Goal: Information Seeking & Learning: Check status

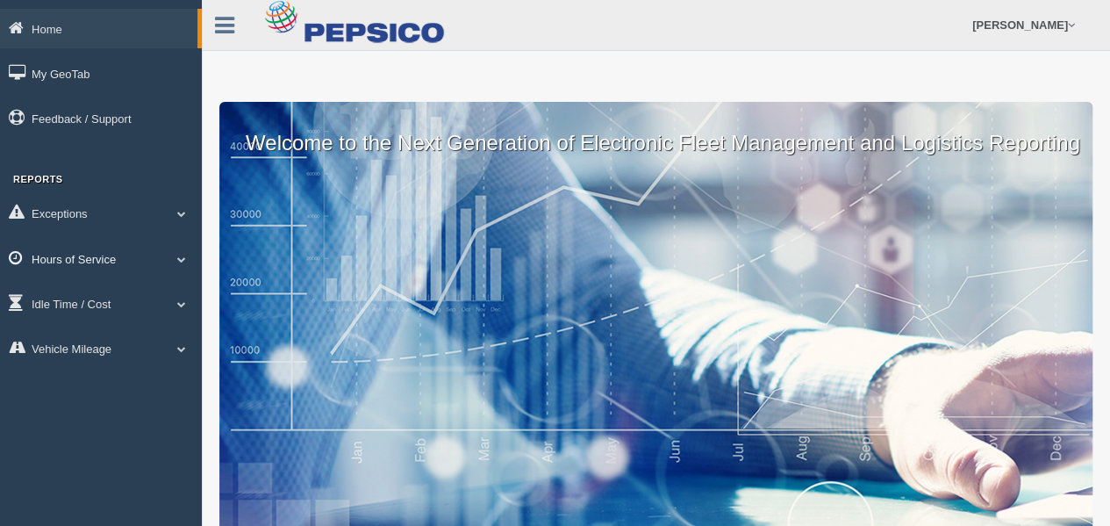
click at [81, 256] on link "Hours of Service" at bounding box center [101, 258] width 202 height 39
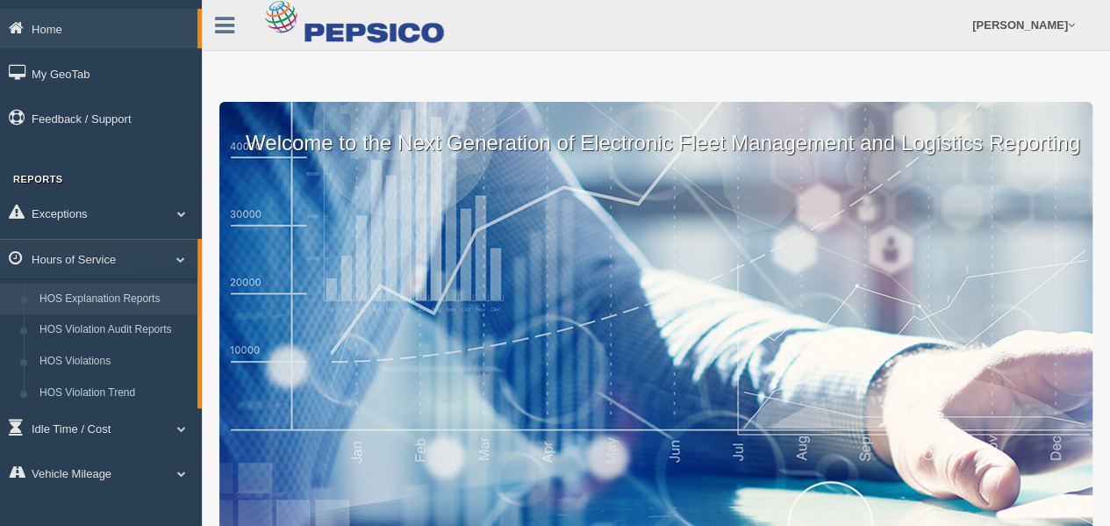
click at [91, 296] on link "HOS Explanation Reports" at bounding box center [115, 300] width 166 height 32
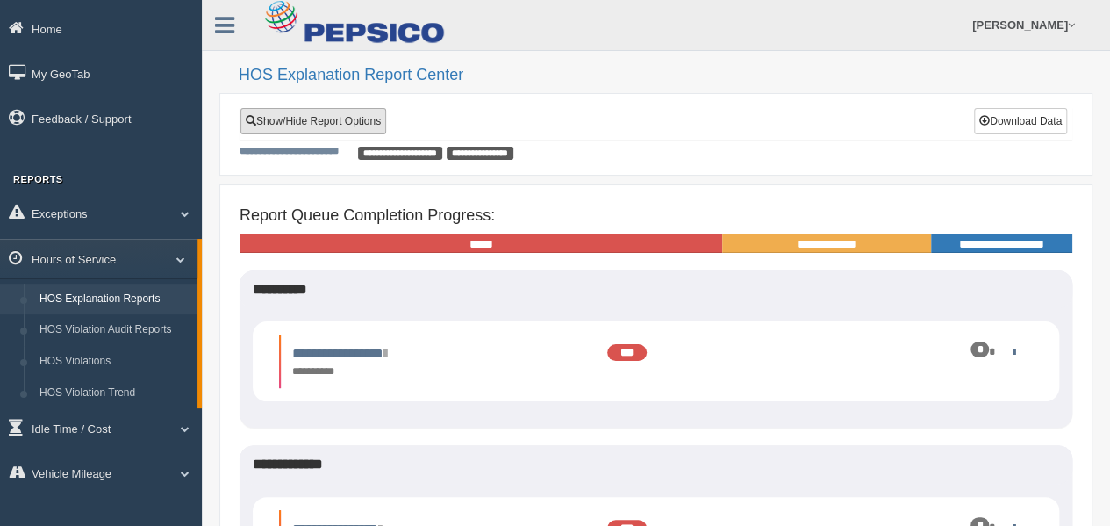
click at [339, 115] on link "Show/Hide Report Options" at bounding box center [314, 121] width 146 height 26
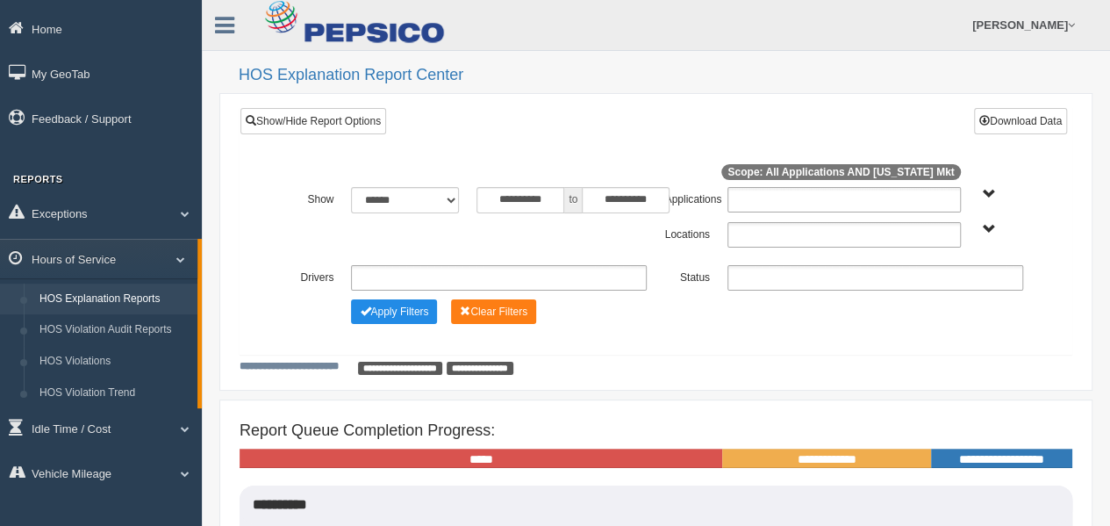
click at [747, 233] on ul at bounding box center [844, 234] width 233 height 25
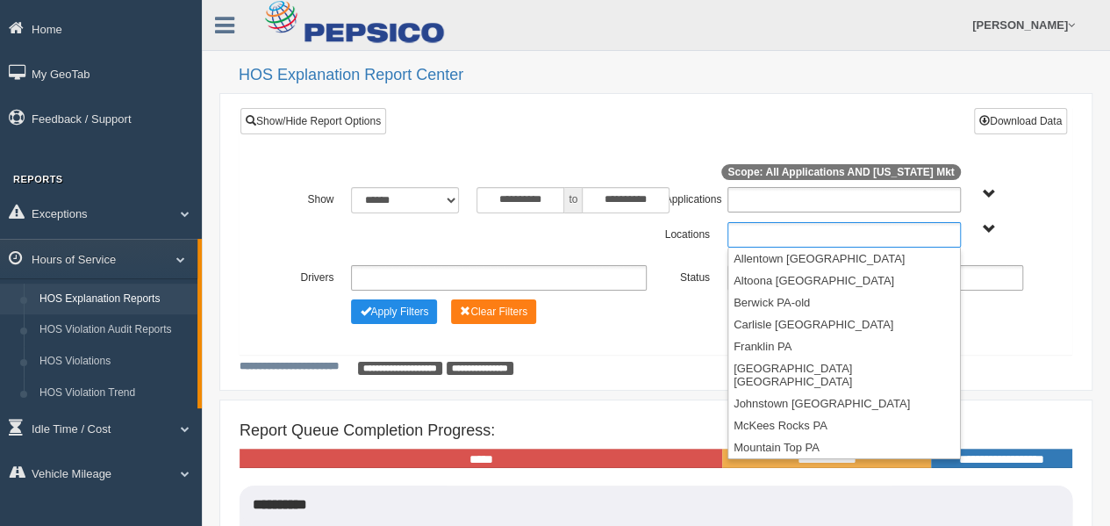
scroll to position [294, 0]
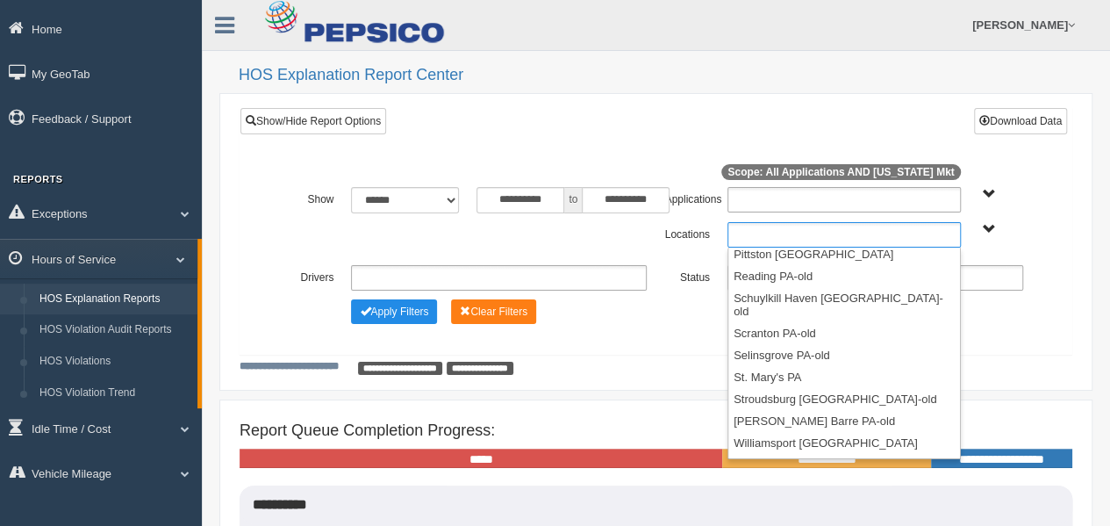
click at [783, 476] on li "Youngwood [GEOGRAPHIC_DATA]" at bounding box center [845, 487] width 232 height 22
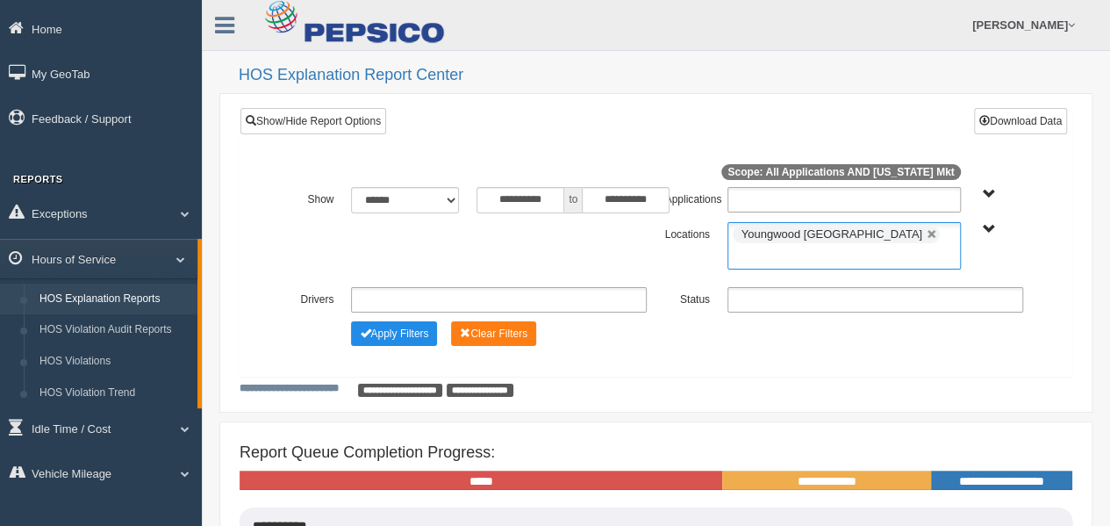
scroll to position [272, 0]
click at [766, 287] on ul at bounding box center [876, 299] width 296 height 25
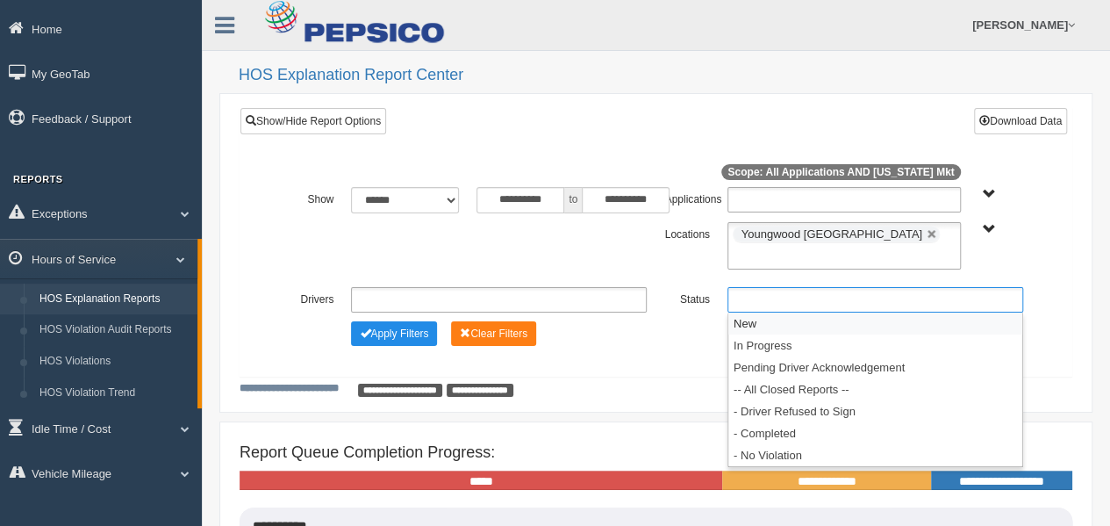
click at [765, 312] on li "New" at bounding box center [876, 323] width 294 height 22
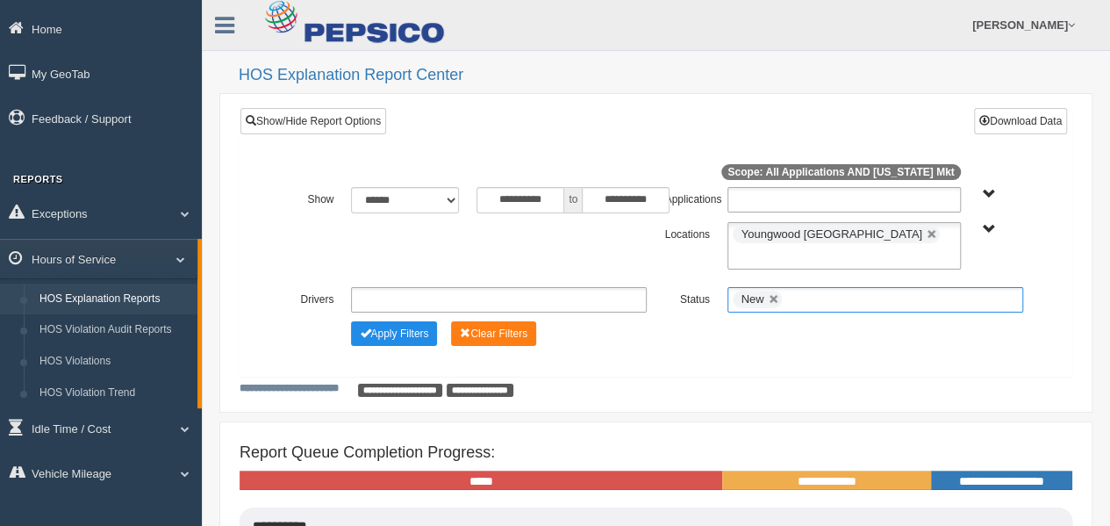
click at [800, 289] on input "text" at bounding box center [797, 300] width 22 height 22
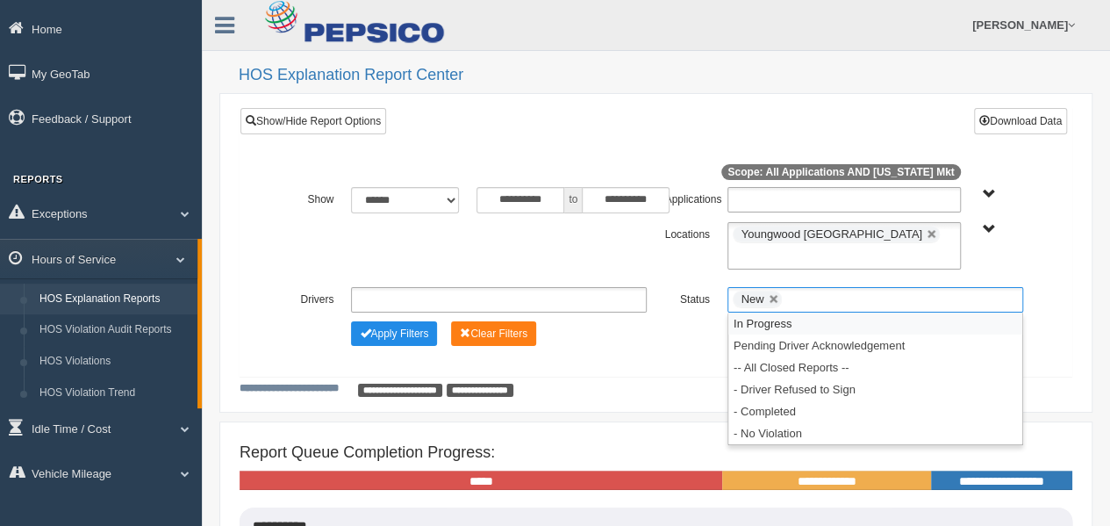
click at [795, 312] on li "In Progress" at bounding box center [876, 323] width 294 height 22
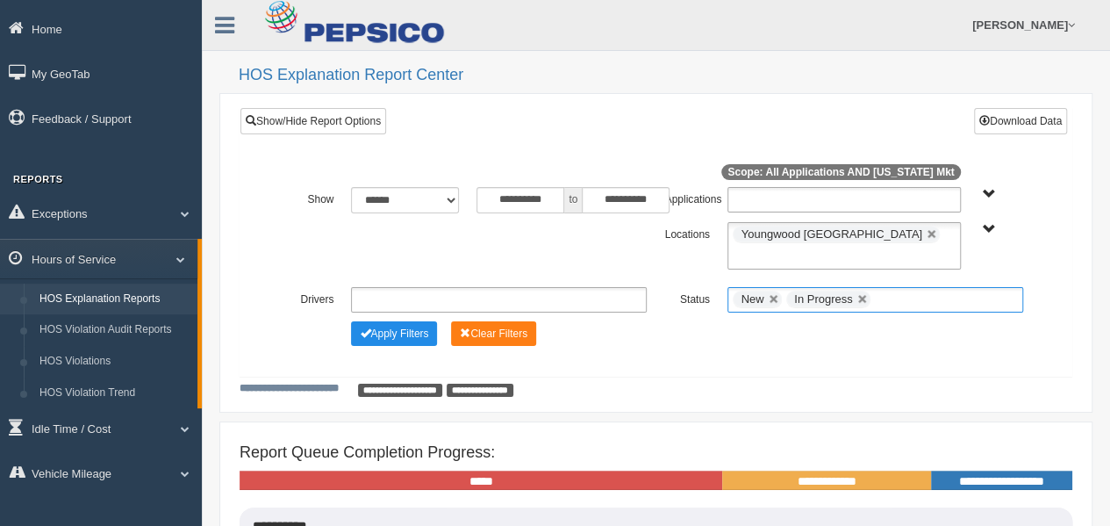
drag, startPoint x: 893, startPoint y: 266, endPoint x: 891, endPoint y: 275, distance: 9.0
click at [892, 289] on input "text" at bounding box center [886, 300] width 22 height 22
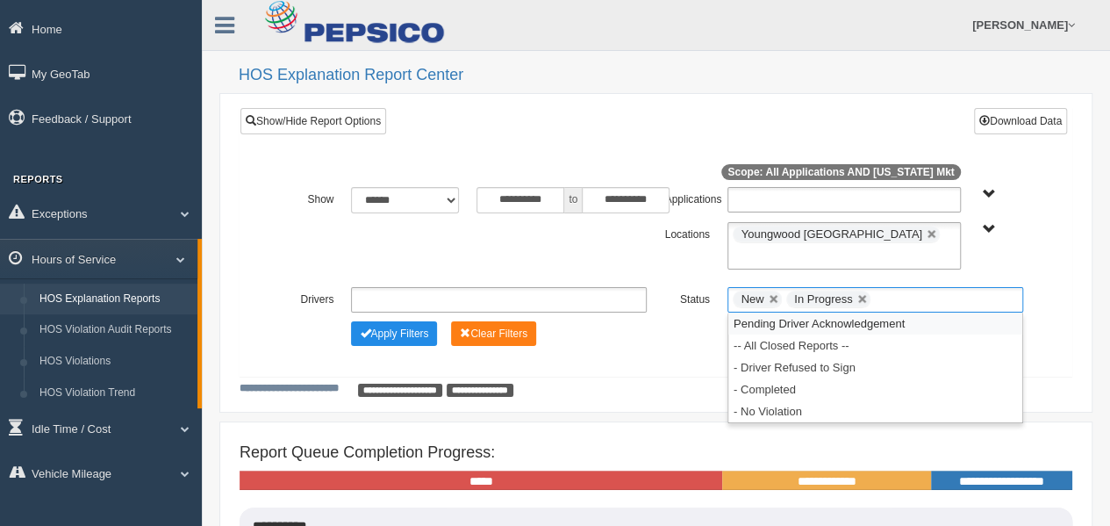
click at [887, 312] on li "Pending Driver Acknowledgement" at bounding box center [876, 323] width 294 height 22
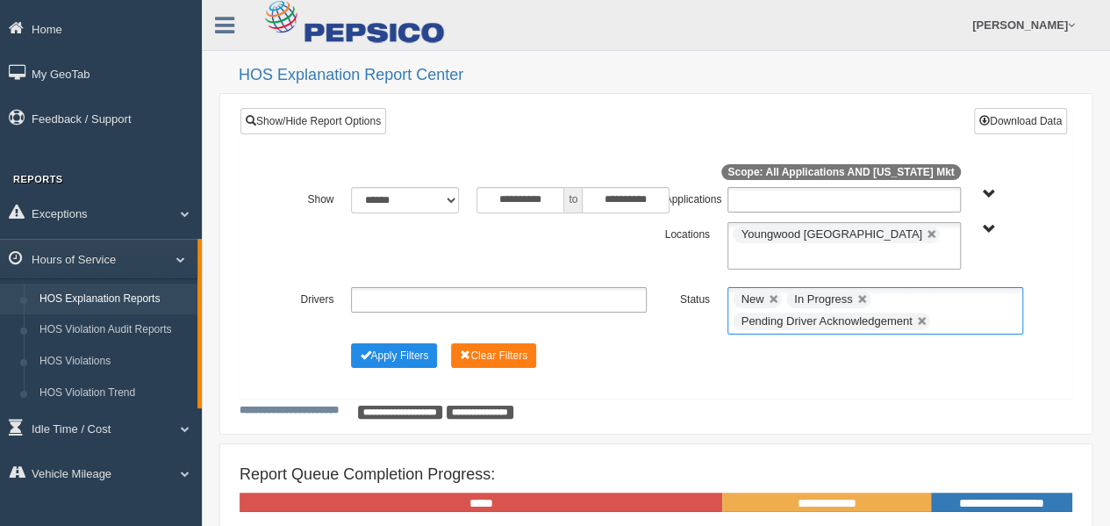
click at [944, 311] on input "text" at bounding box center [946, 322] width 22 height 22
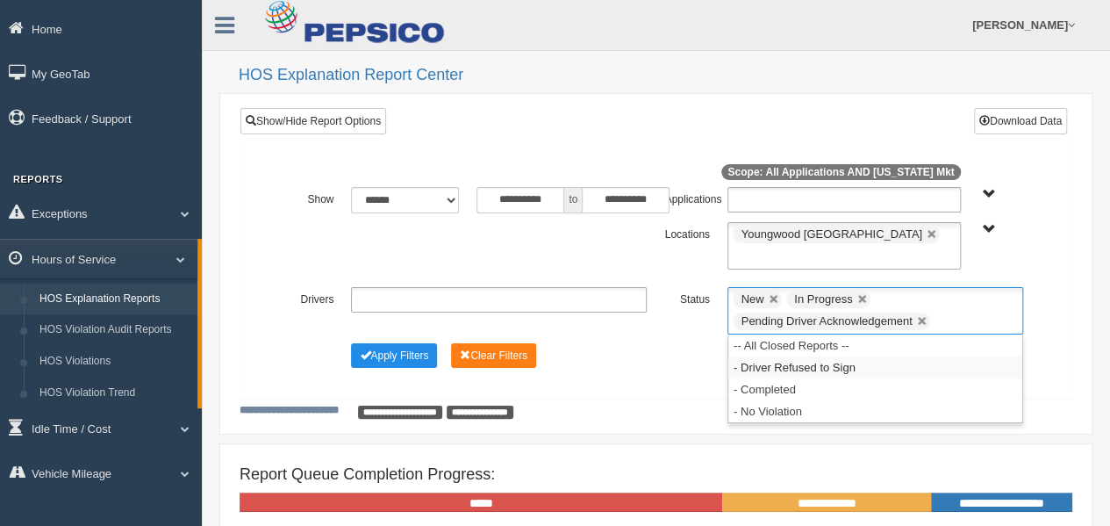
click at [917, 356] on li "- Driver Refused to Sign" at bounding box center [876, 367] width 294 height 22
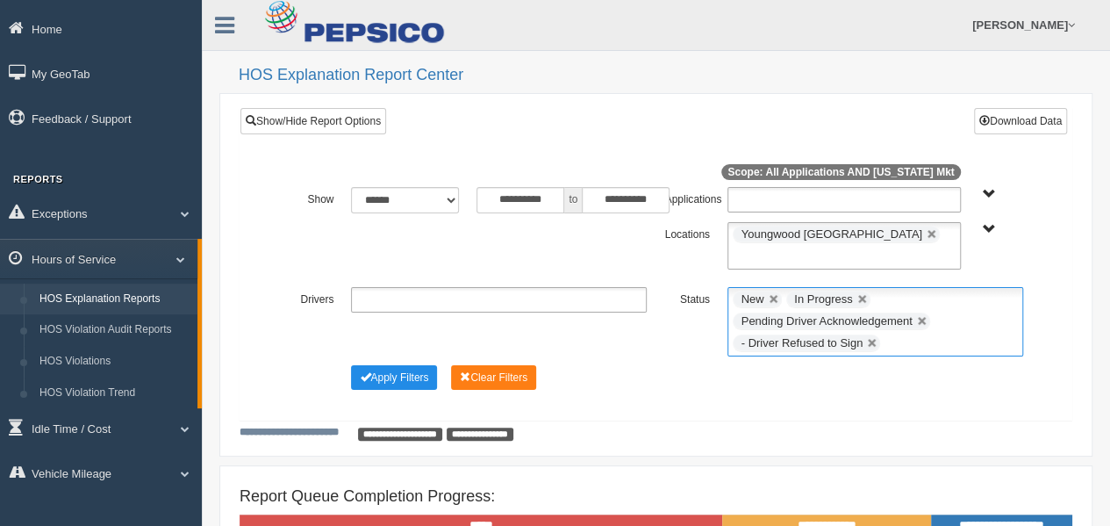
click at [909, 319] on ul "New In Progress Pending Driver Acknowledgement - Driver Refused to Sign" at bounding box center [876, 321] width 296 height 69
click at [904, 378] on li "- Completed" at bounding box center [876, 389] width 294 height 22
click at [414, 365] on button "Apply Filters" at bounding box center [394, 377] width 86 height 25
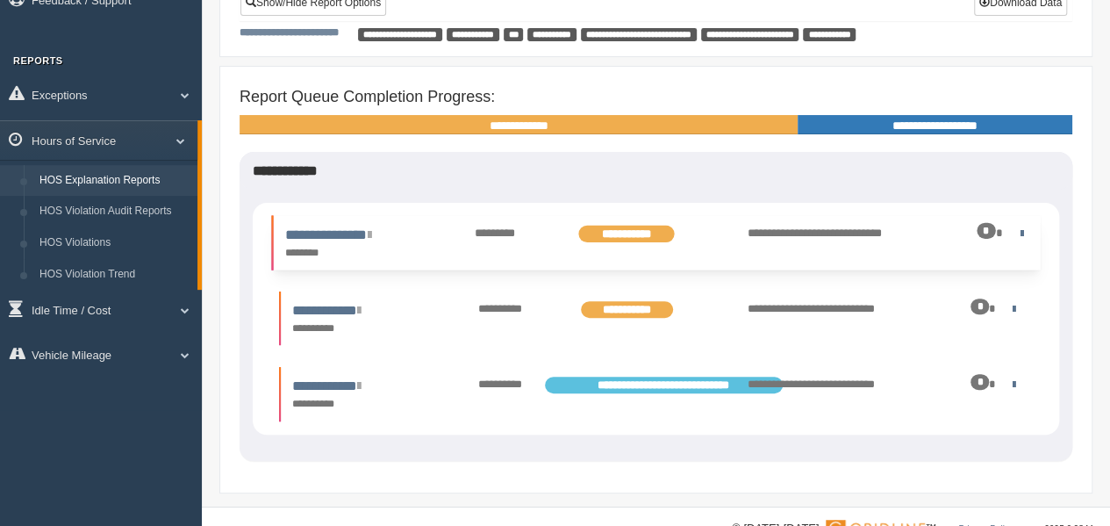
scroll to position [157, 0]
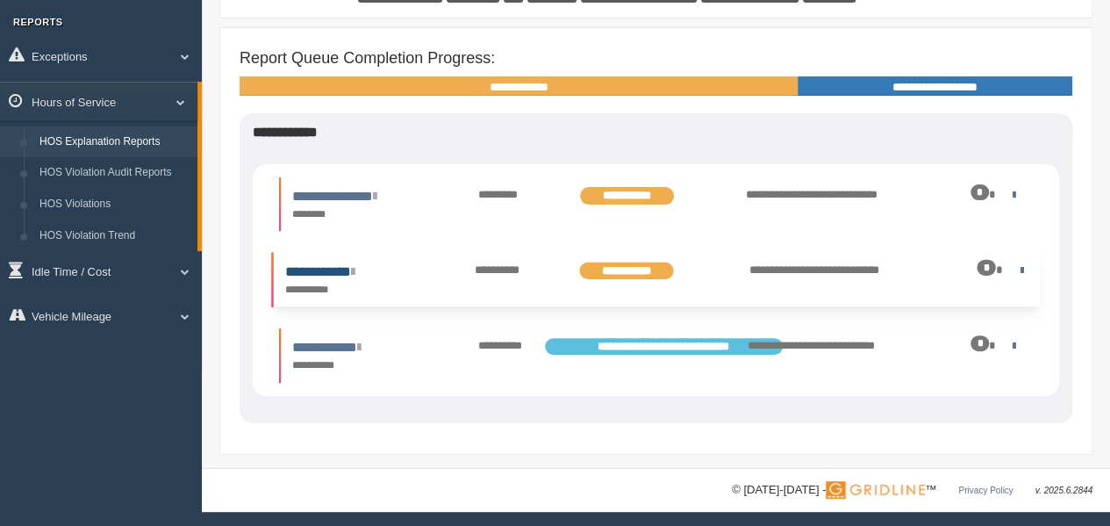
click at [348, 269] on link "**********" at bounding box center [320, 271] width 70 height 13
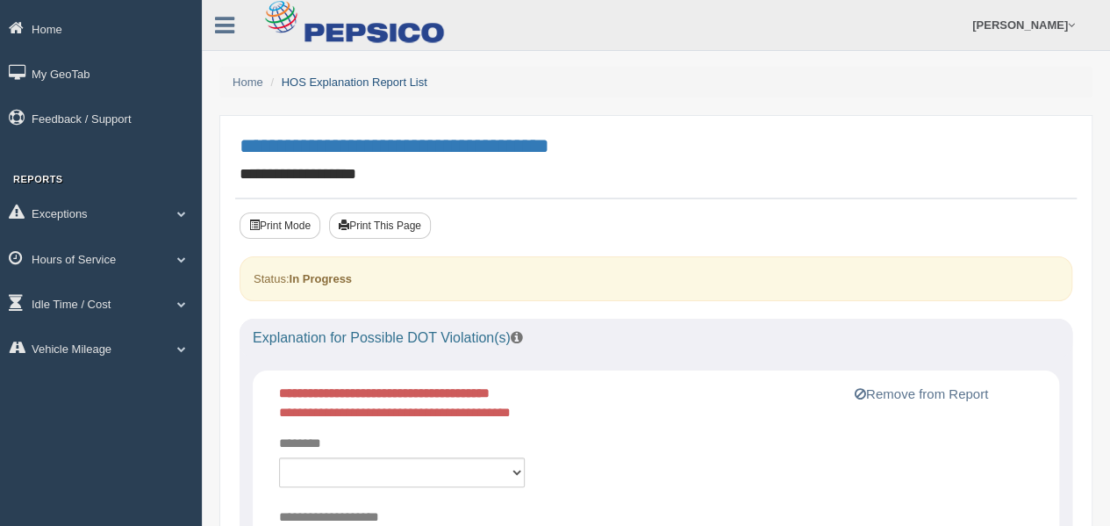
click at [324, 82] on link "HOS Explanation Report List" at bounding box center [355, 81] width 146 height 13
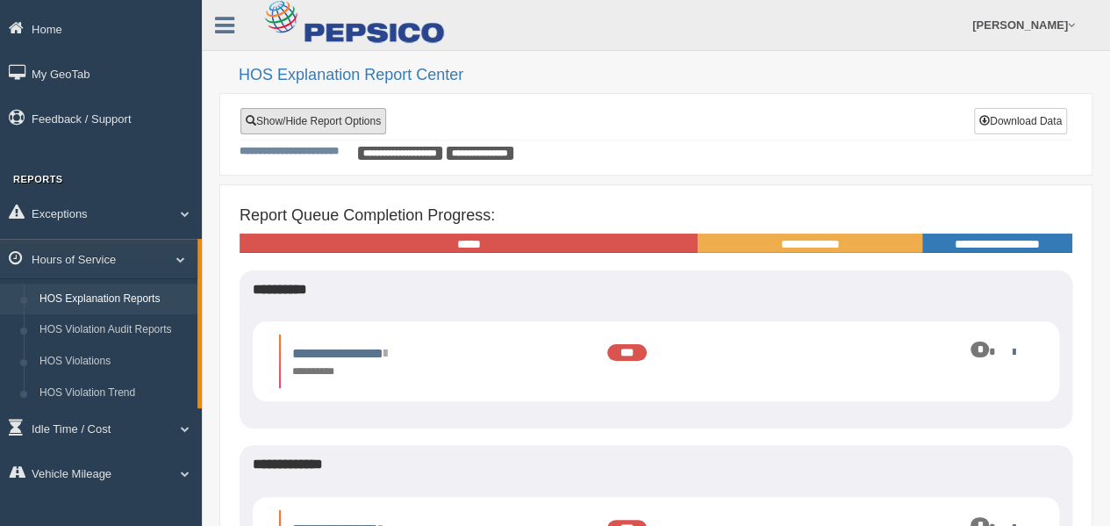
click at [355, 124] on link "Show/Hide Report Options" at bounding box center [314, 121] width 146 height 26
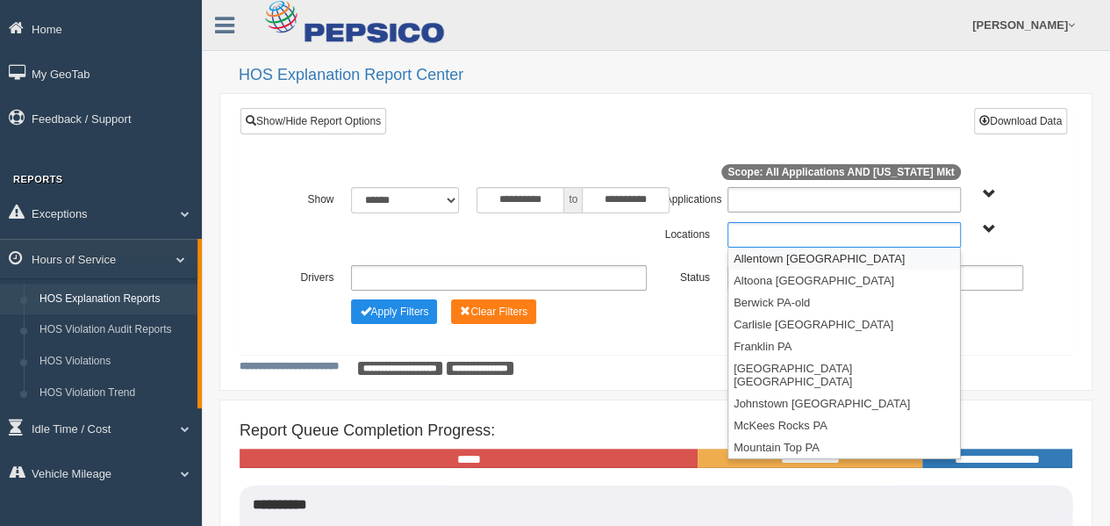
click at [732, 233] on ul at bounding box center [844, 234] width 233 height 25
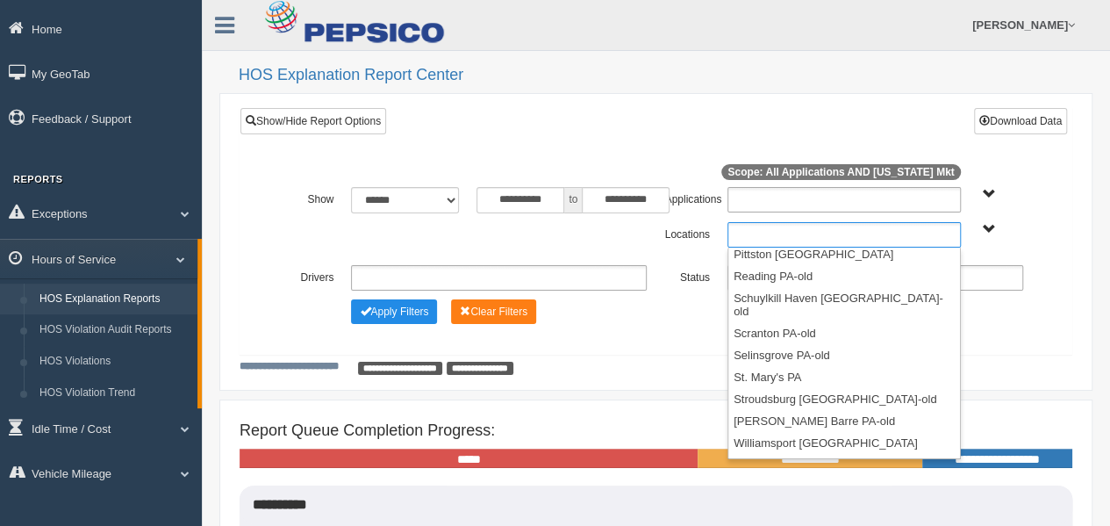
click at [772, 476] on li "Youngwood [GEOGRAPHIC_DATA]" at bounding box center [845, 487] width 232 height 22
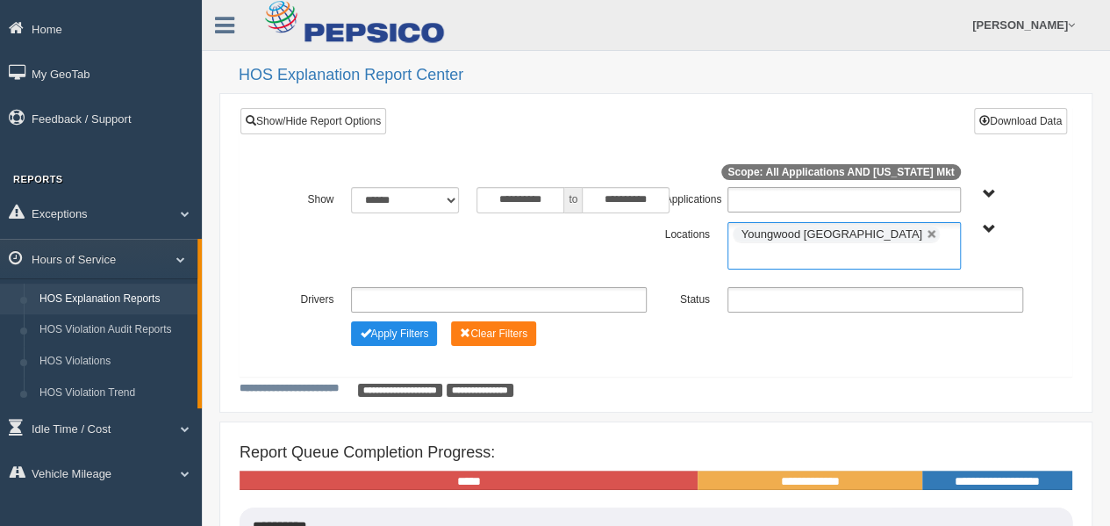
click at [774, 287] on ul at bounding box center [876, 299] width 296 height 25
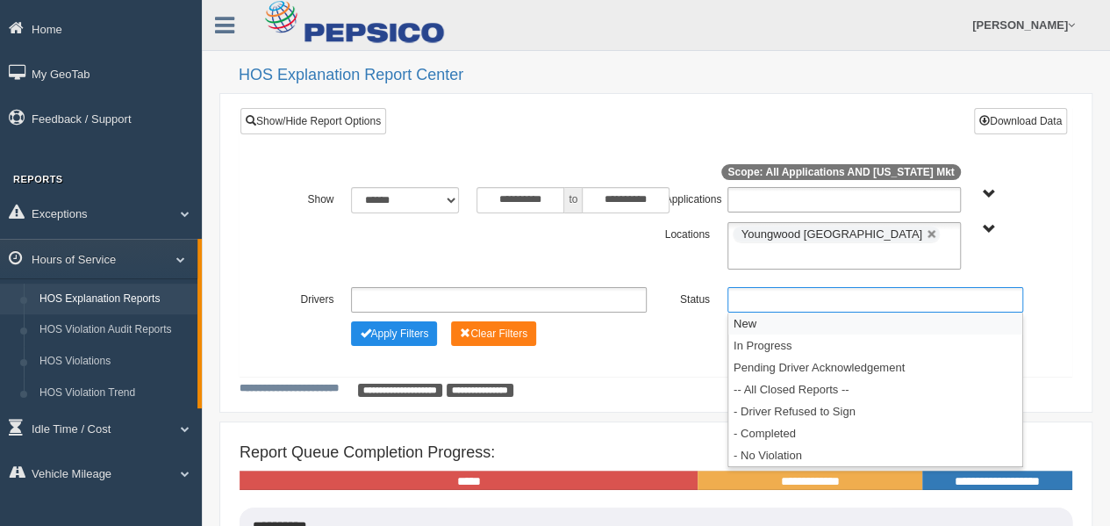
click at [772, 312] on li "New" at bounding box center [876, 323] width 294 height 22
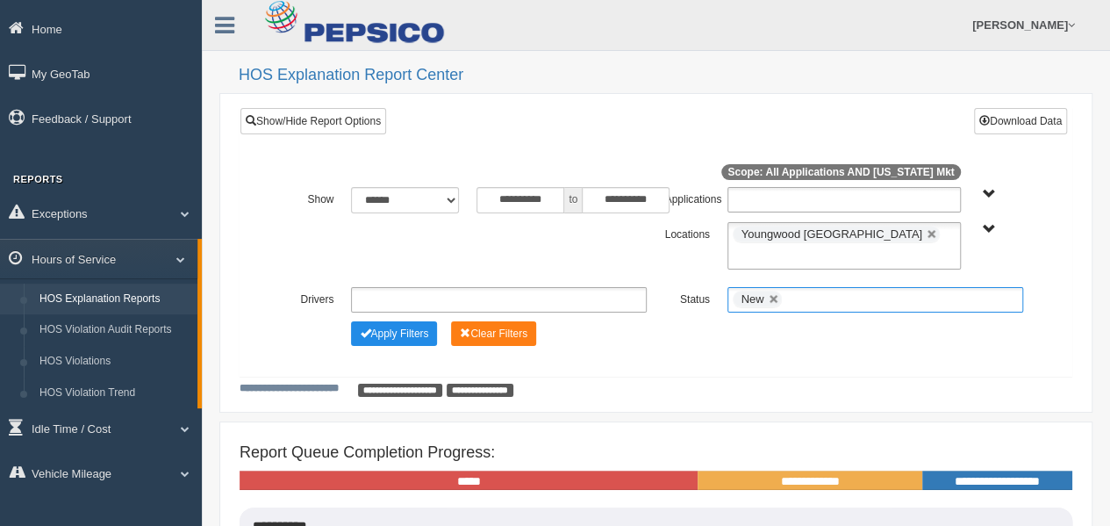
click at [798, 289] on input "text" at bounding box center [797, 300] width 22 height 22
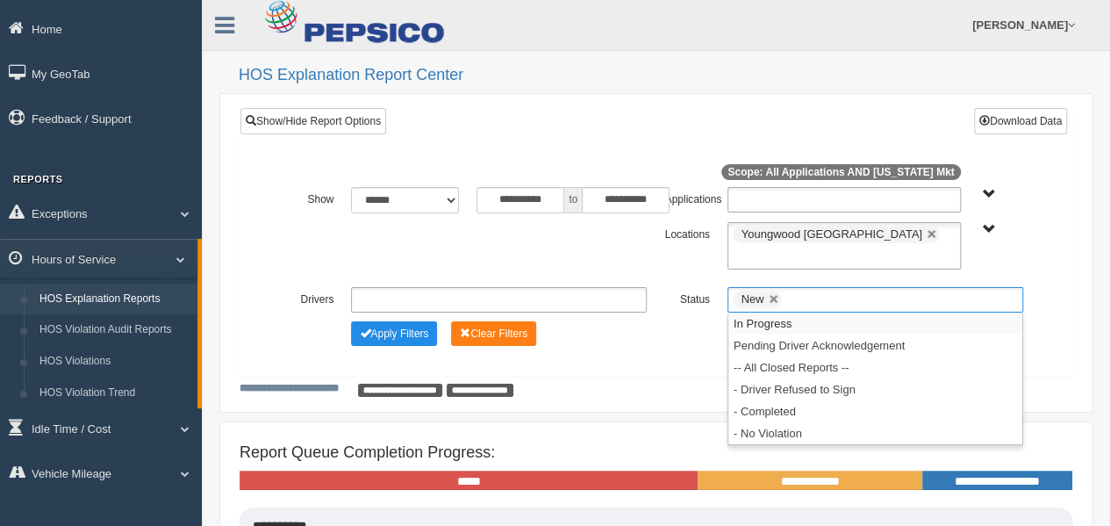
click at [793, 312] on li "In Progress" at bounding box center [876, 323] width 294 height 22
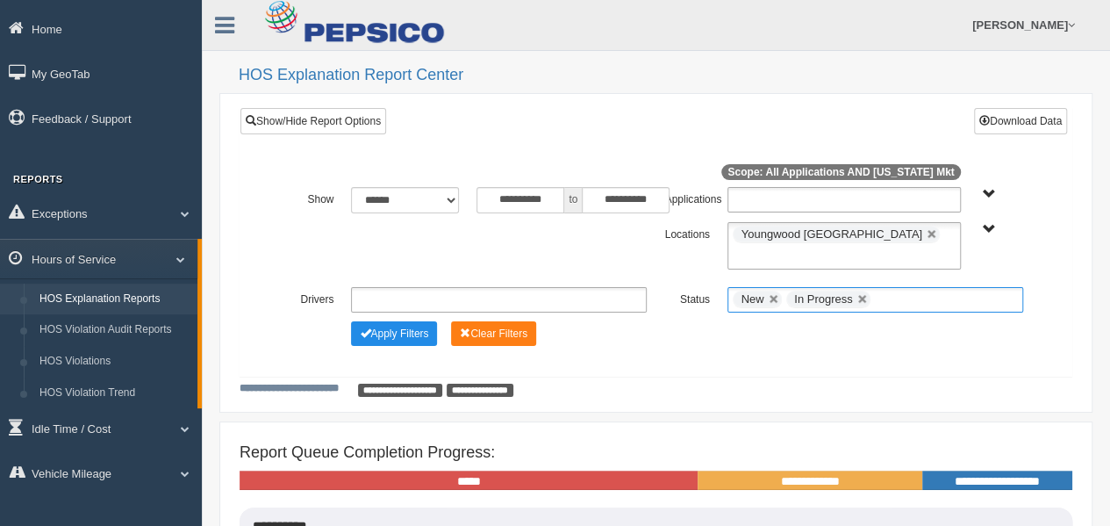
click at [879, 289] on input "text" at bounding box center [886, 300] width 22 height 22
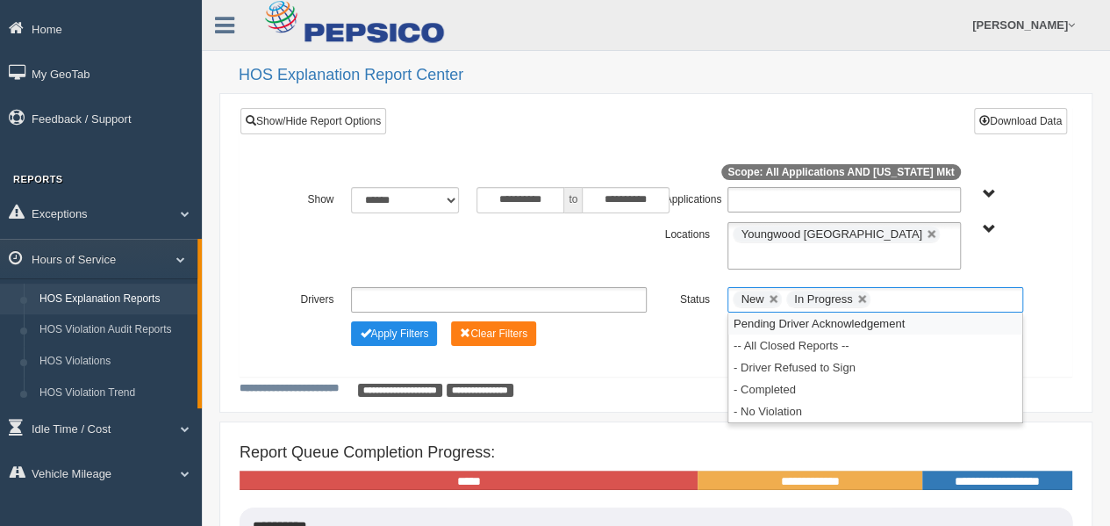
click at [868, 312] on li "Pending Driver Acknowledgement" at bounding box center [876, 323] width 294 height 22
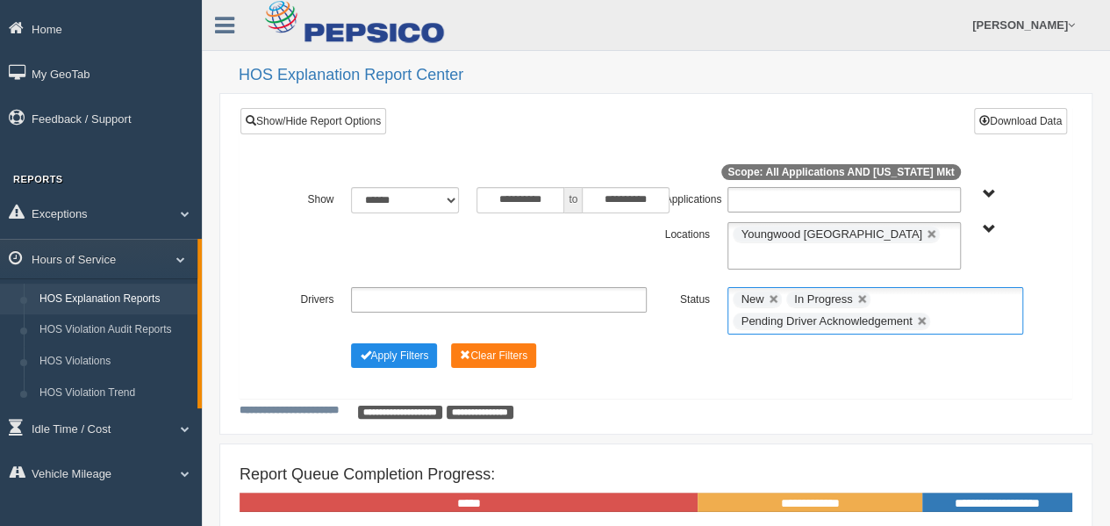
click at [951, 311] on input "text" at bounding box center [946, 322] width 22 height 22
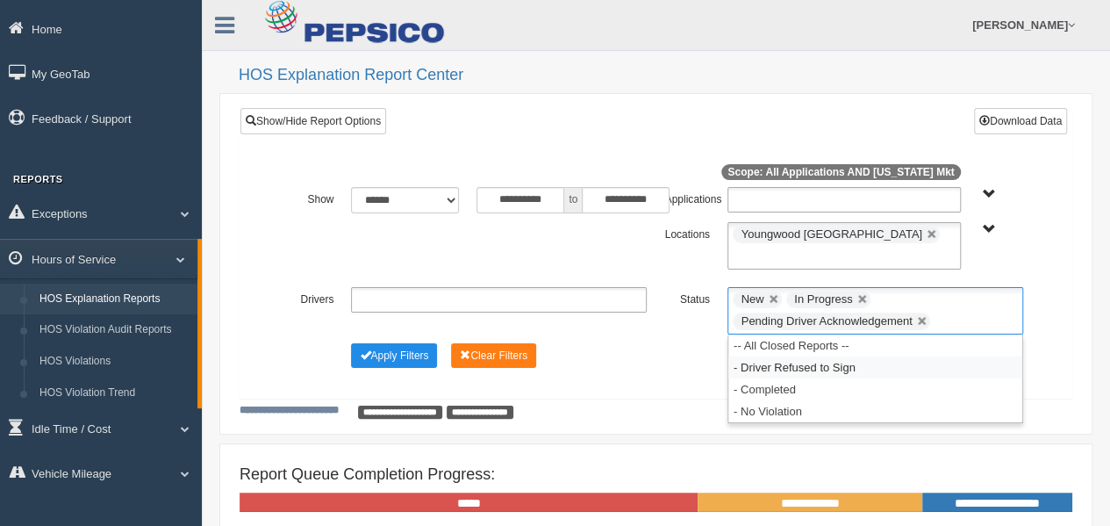
click at [879, 356] on li "- Driver Refused to Sign" at bounding box center [876, 367] width 294 height 22
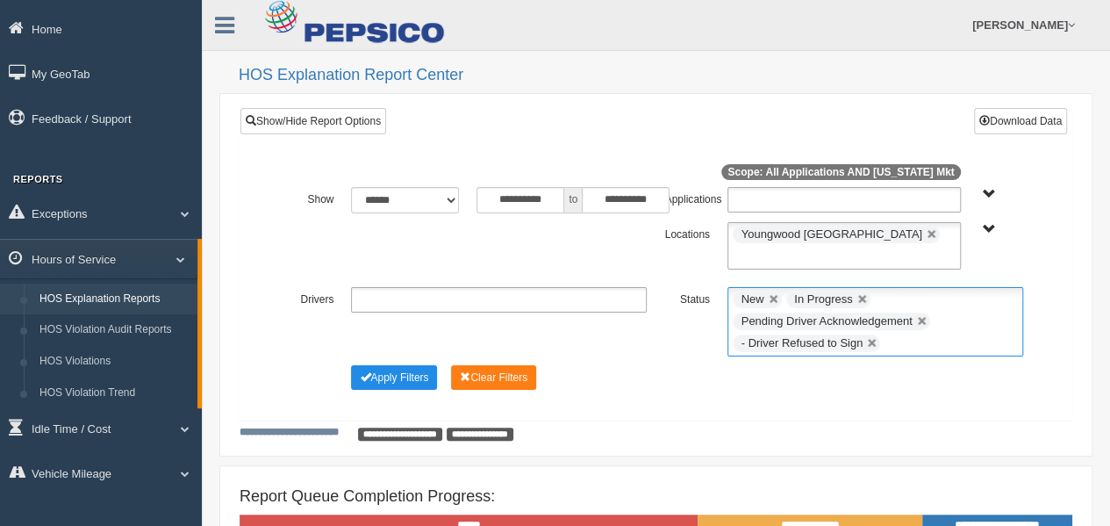
click at [939, 313] on ul "New In Progress Pending Driver Acknowledgement - Driver Refused to Sign" at bounding box center [876, 321] width 296 height 69
click at [886, 378] on li "- Completed" at bounding box center [876, 389] width 294 height 22
click at [983, 333] on input "text" at bounding box center [989, 344] width 22 height 22
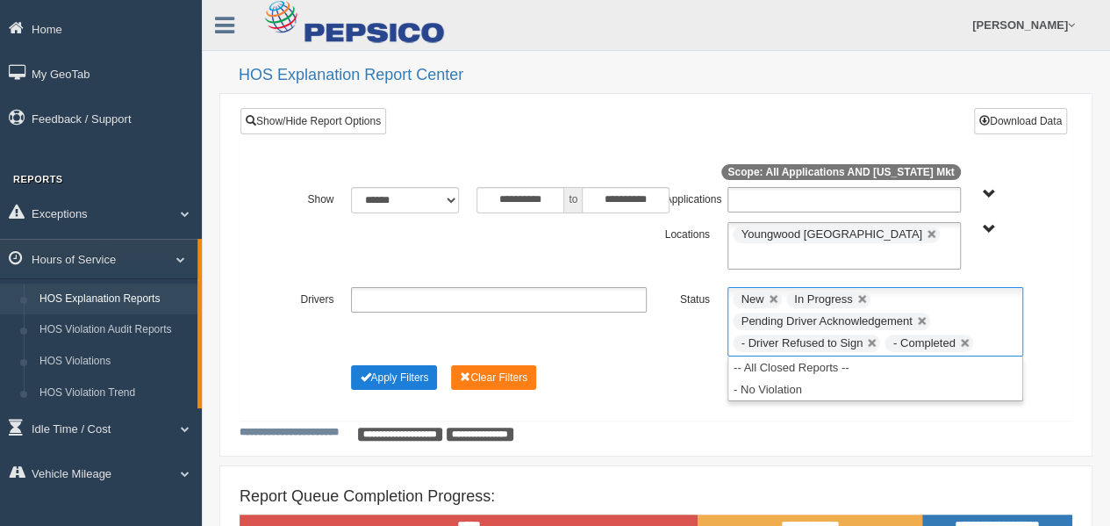
click at [408, 365] on button "Apply Filters" at bounding box center [394, 377] width 86 height 25
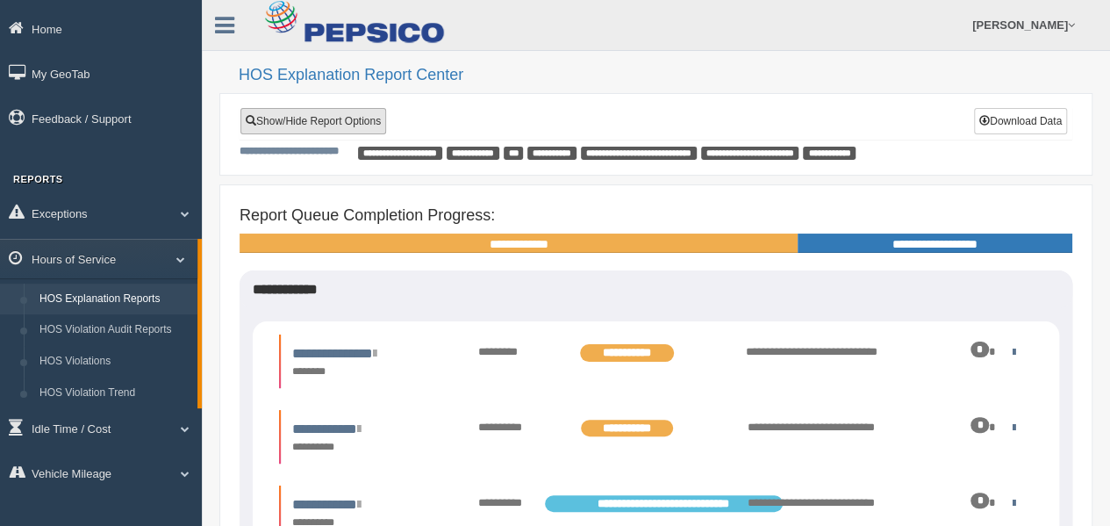
click at [329, 119] on link "Show/Hide Report Options" at bounding box center [314, 121] width 146 height 26
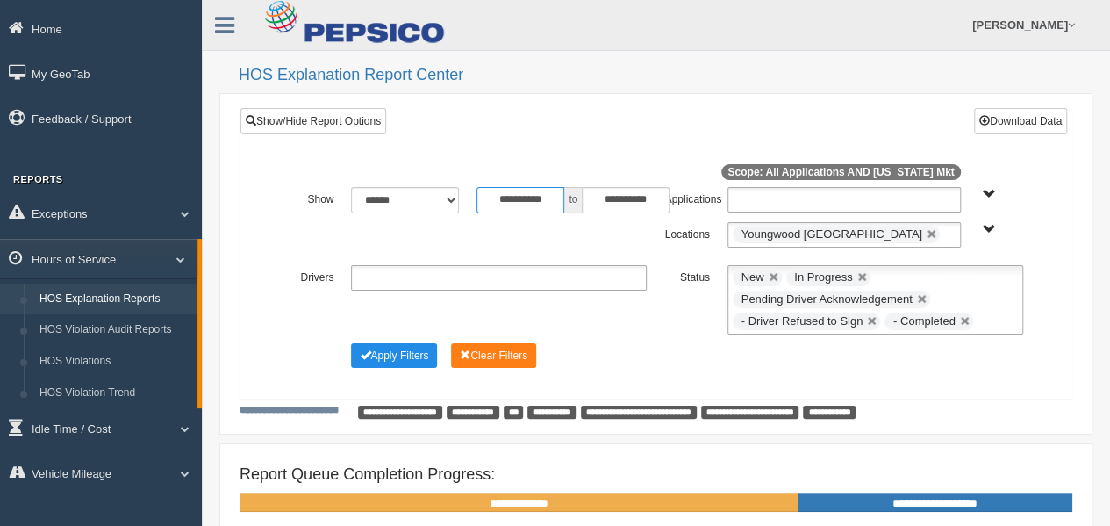
click at [502, 197] on input "**********" at bounding box center [521, 200] width 88 height 26
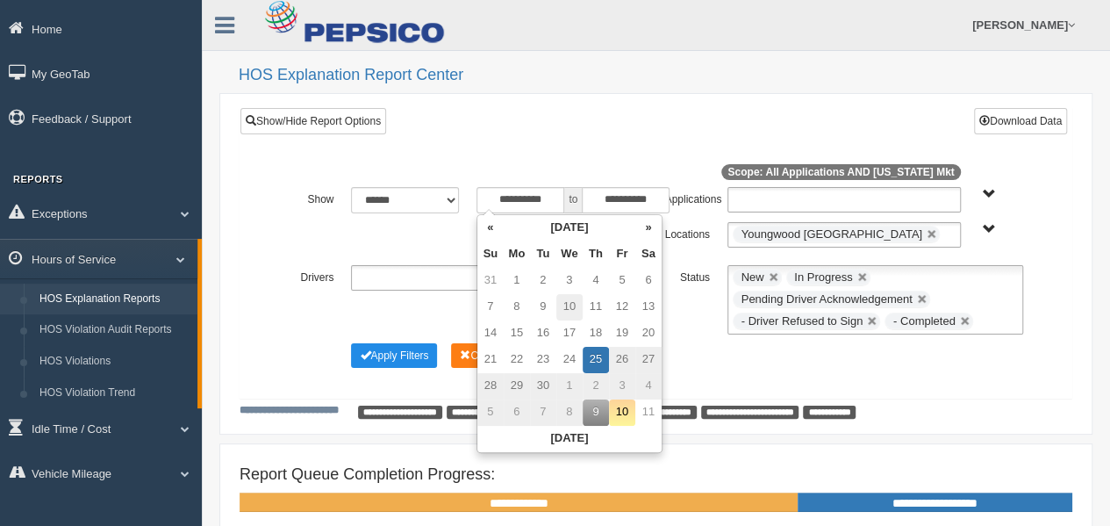
click at [575, 303] on td "10" at bounding box center [569, 307] width 26 height 26
type input "**********"
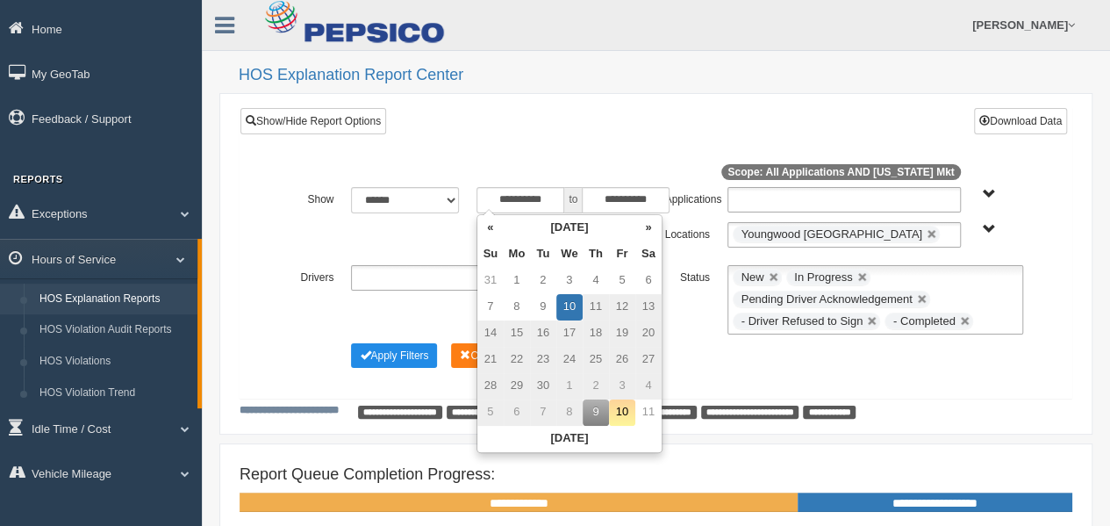
click at [681, 320] on div "**********" at bounding box center [656, 299] width 752 height 69
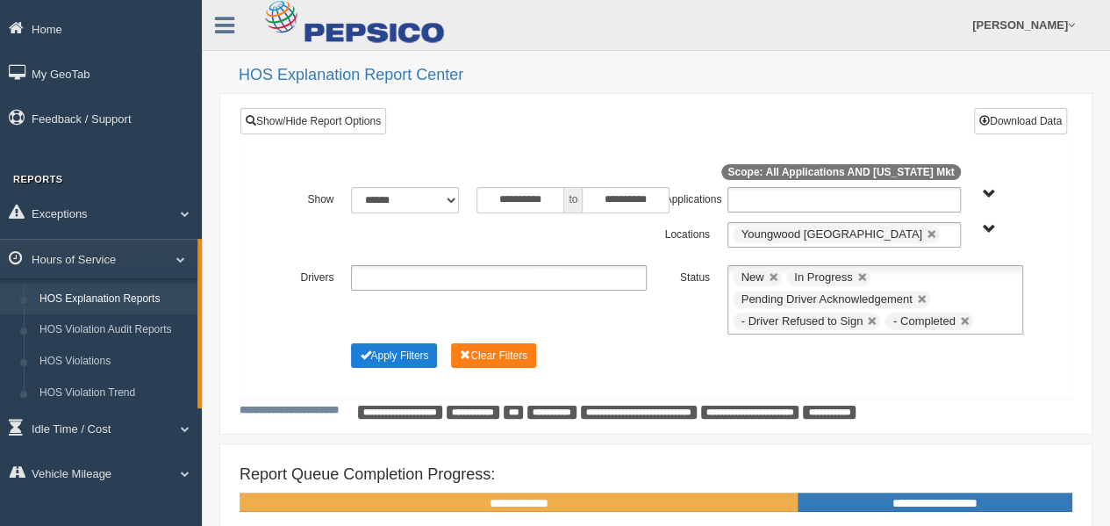
click at [428, 346] on button "Apply Filters" at bounding box center [394, 355] width 86 height 25
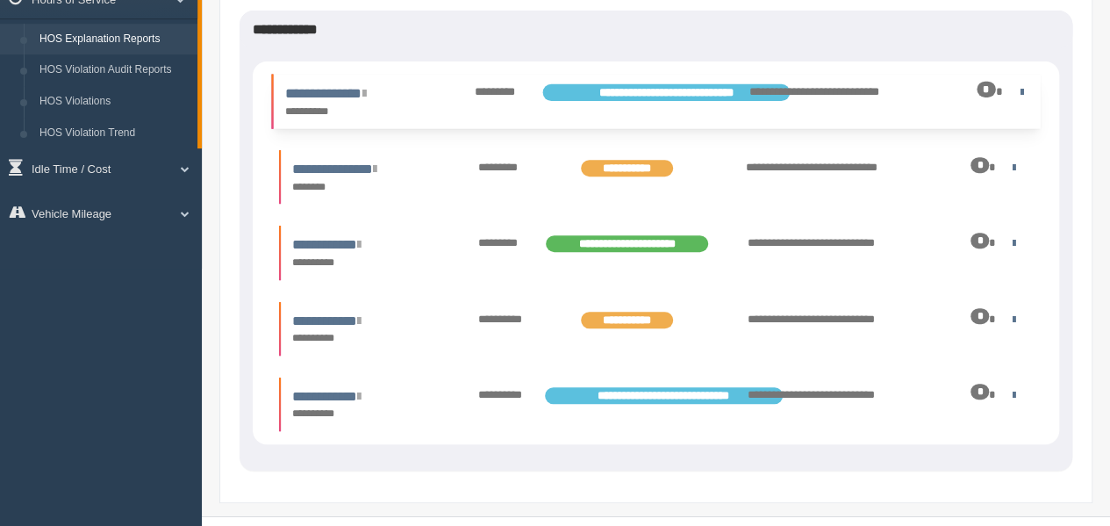
scroll to position [263, 0]
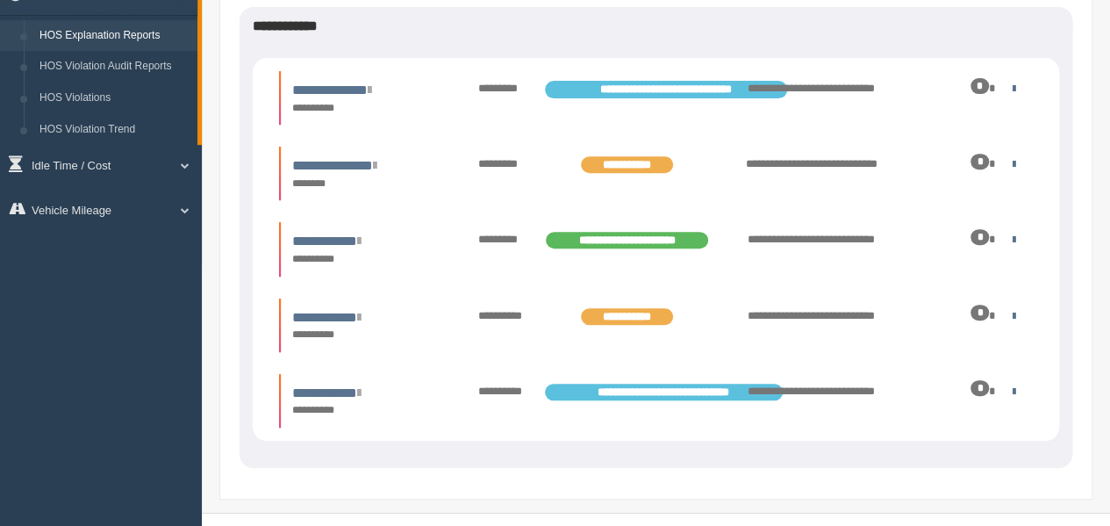
click at [1081, 102] on div "**********" at bounding box center [655, 210] width 873 height 578
click at [1106, 109] on div "**********" at bounding box center [656, 125] width 908 height 776
